Goal: Task Accomplishment & Management: Complete application form

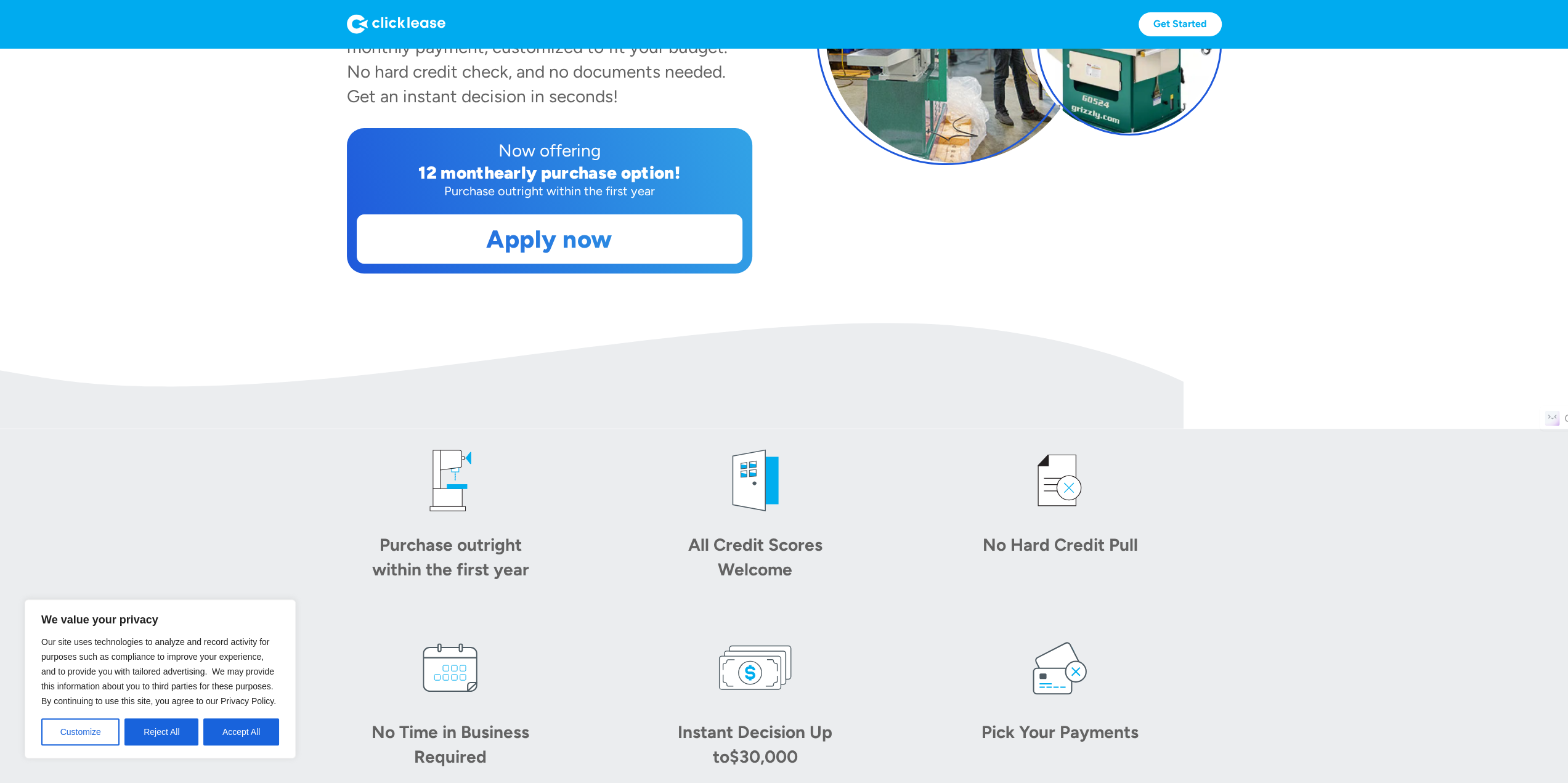
scroll to position [308, 0]
click at [230, 737] on button "Accept All" at bounding box center [241, 731] width 75 height 27
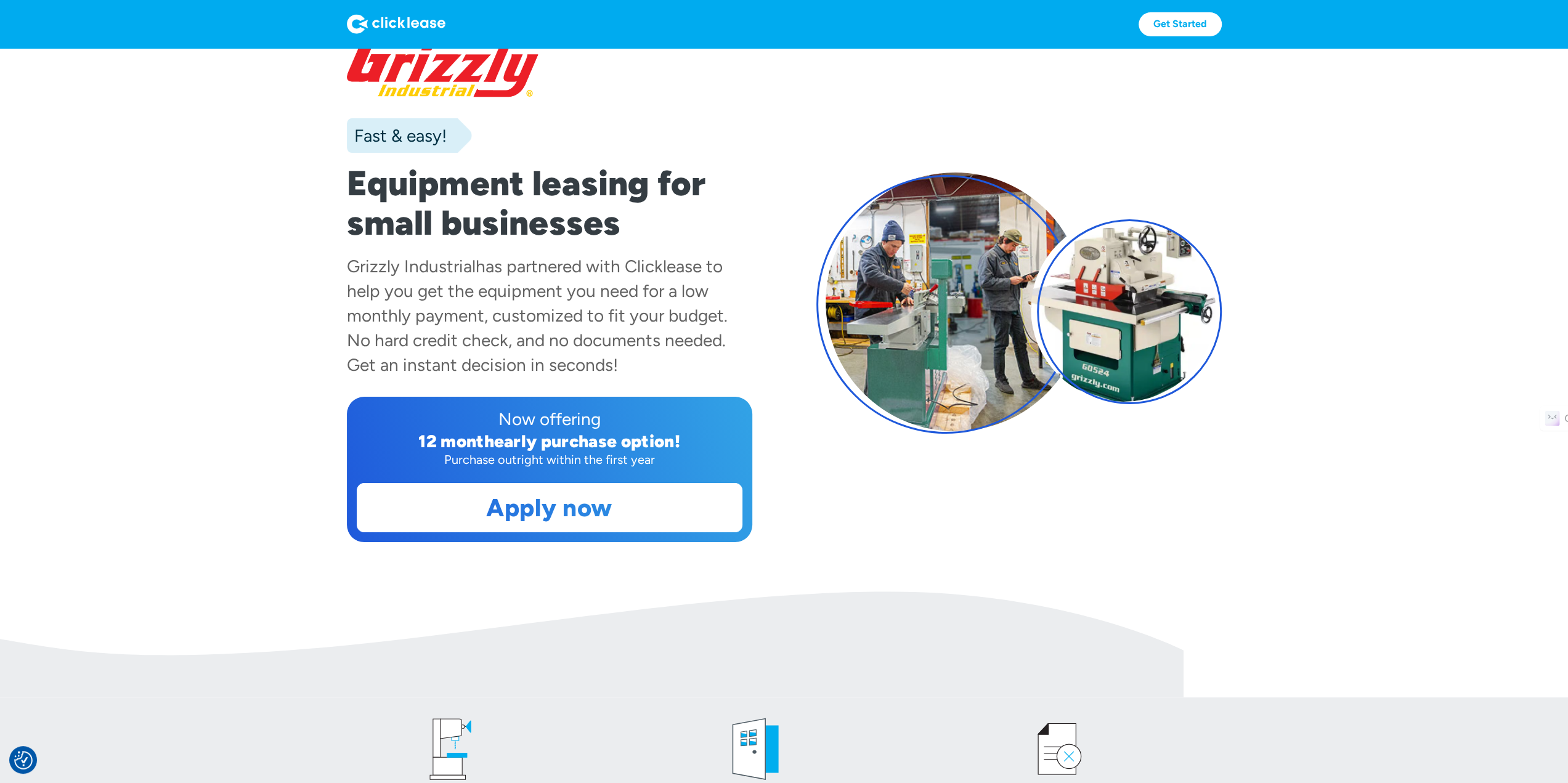
scroll to position [0, 0]
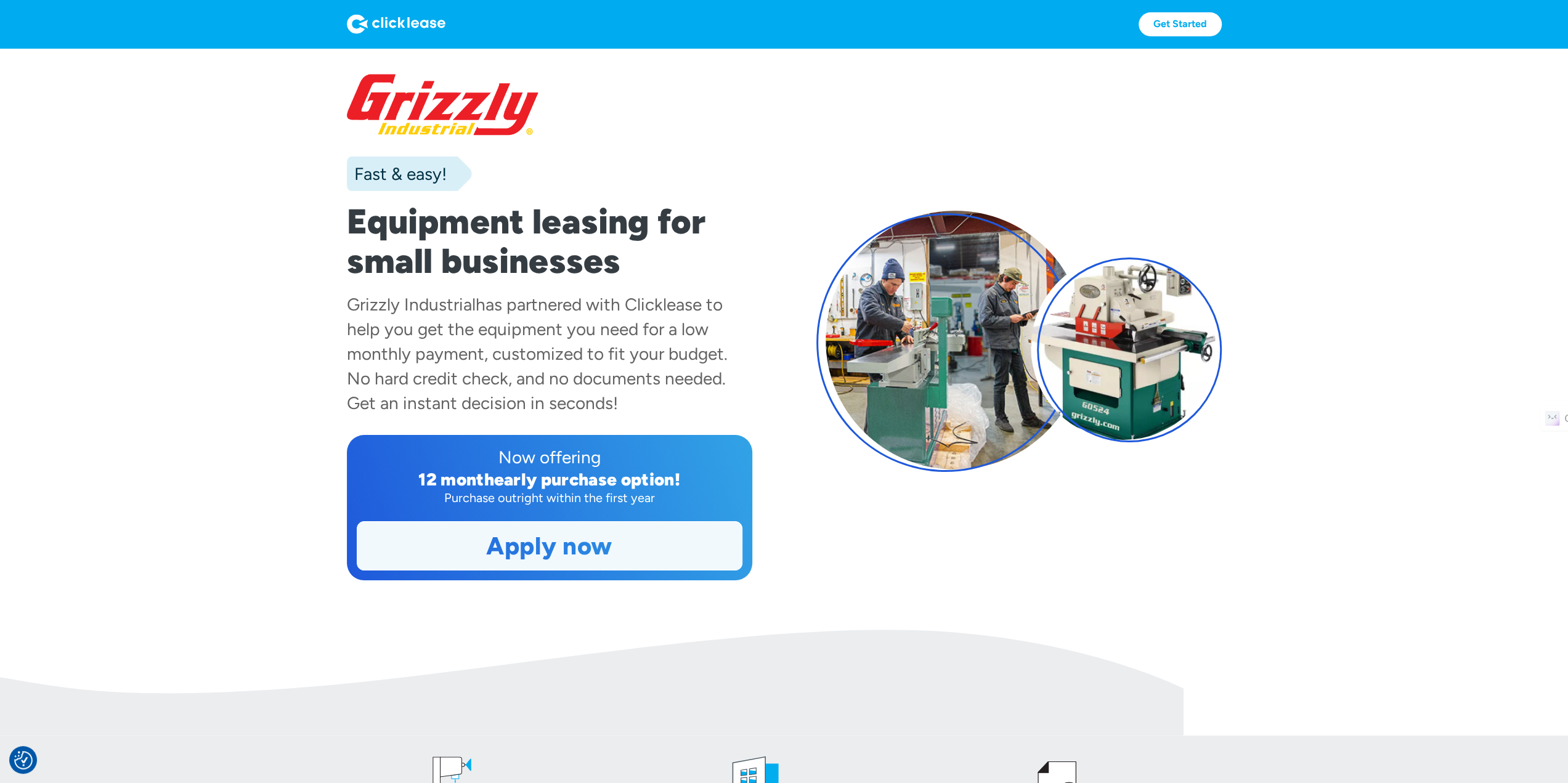
click at [691, 566] on link "Apply now" at bounding box center [550, 546] width 385 height 48
click at [435, 22] on img at bounding box center [396, 24] width 99 height 20
click at [407, 24] on img at bounding box center [396, 24] width 99 height 20
click at [429, 22] on img at bounding box center [396, 24] width 99 height 20
